Goal: Understand process/instructions

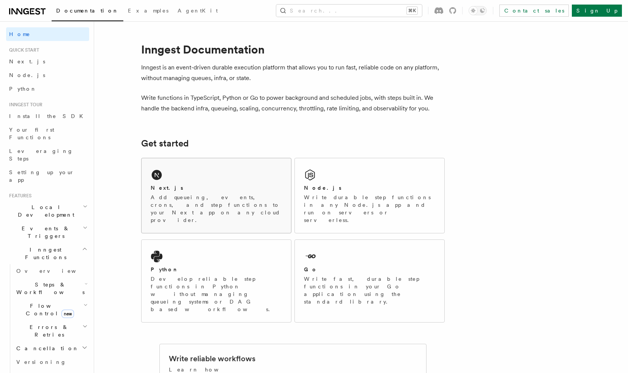
click at [200, 180] on div "Next.js Add queueing, events, crons, and step functions to your Next app on any…" at bounding box center [215, 195] width 149 height 75
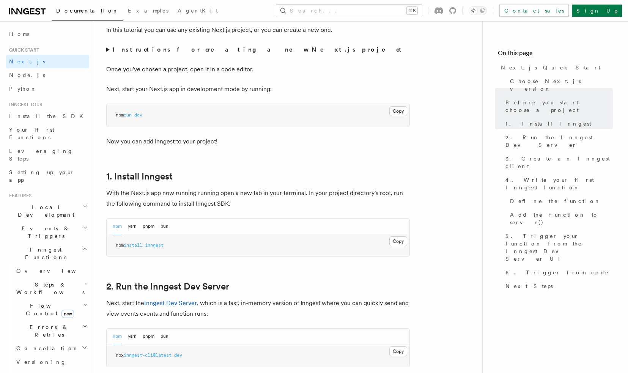
scroll to position [290, 0]
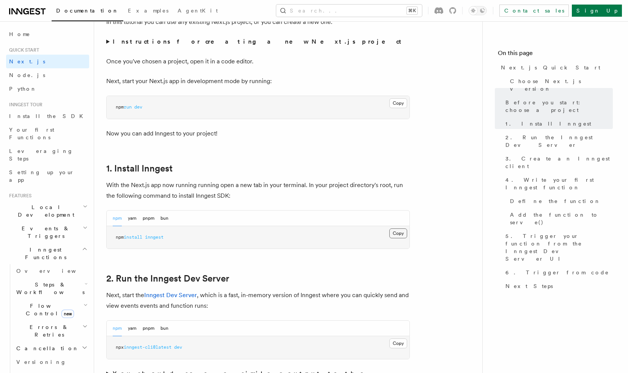
click at [393, 232] on button "Copy Copied" at bounding box center [398, 233] width 18 height 10
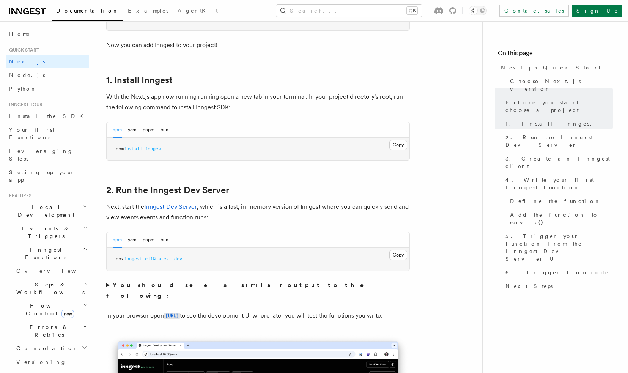
scroll to position [387, 0]
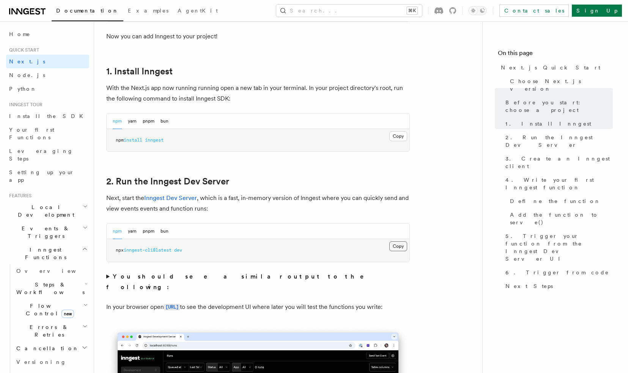
click at [397, 247] on button "Copy Copied" at bounding box center [398, 246] width 18 height 10
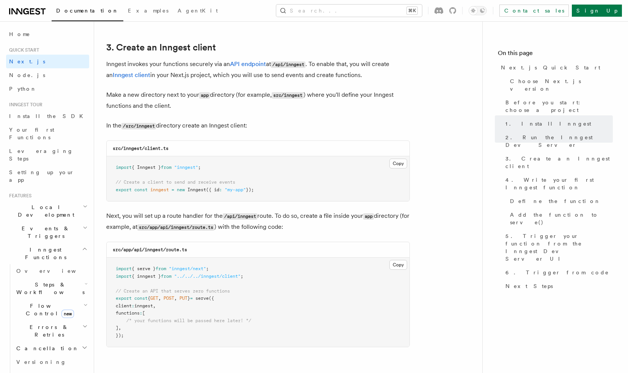
scroll to position [888, 0]
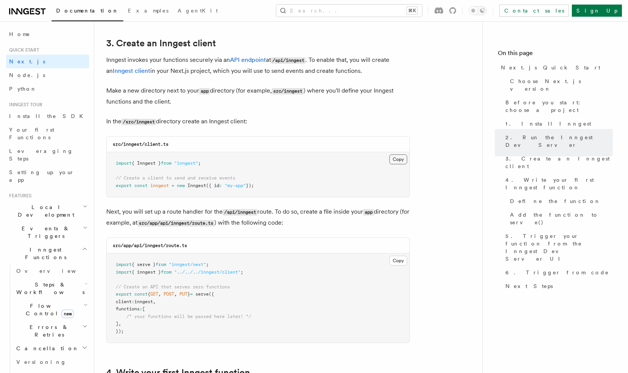
click at [398, 159] on button "Copy Copied" at bounding box center [398, 159] width 18 height 10
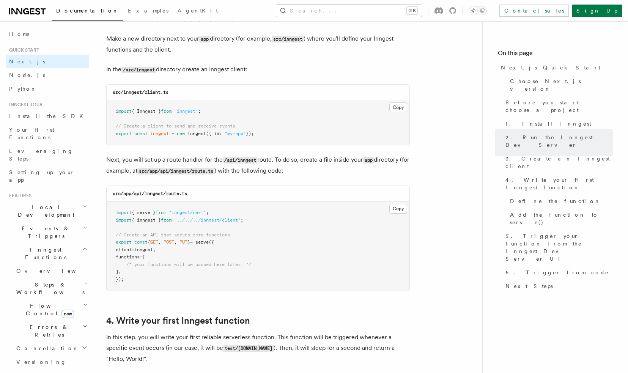
scroll to position [940, 0]
click at [402, 206] on button "Copy Copied" at bounding box center [398, 208] width 18 height 10
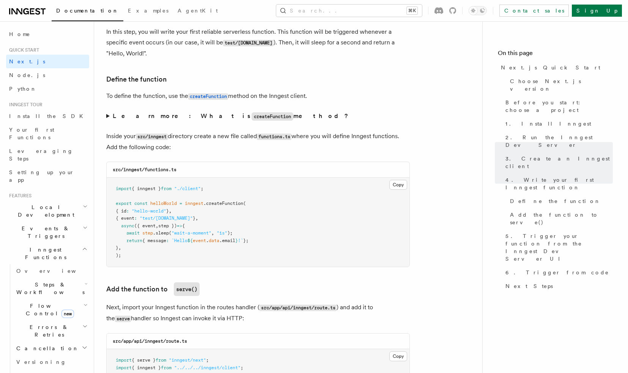
scroll to position [1246, 0]
click at [398, 179] on button "Copy Copied" at bounding box center [398, 184] width 18 height 10
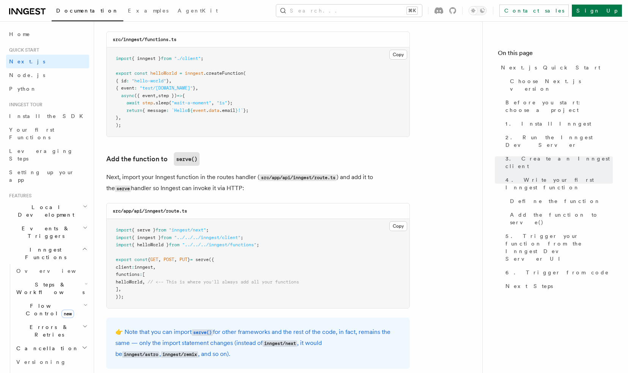
scroll to position [1379, 0]
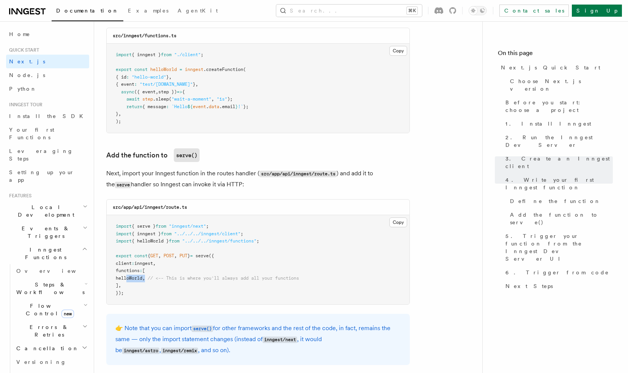
drag, startPoint x: 157, startPoint y: 271, endPoint x: 126, endPoint y: 271, distance: 31.1
click at [126, 275] on span "helloWorld , // <-- This is where you'll always add all your functions" at bounding box center [207, 277] width 183 height 5
copy span "helloWorld ,"
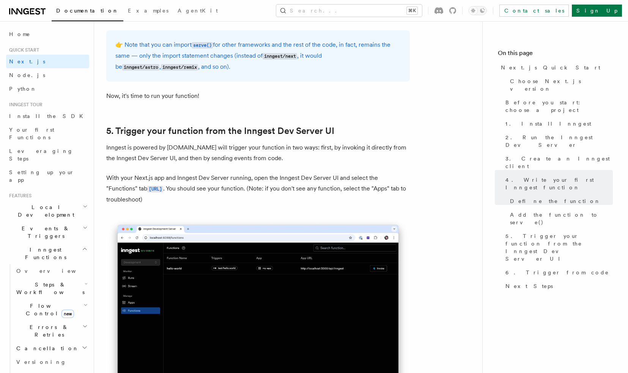
scroll to position [1663, 0]
